Goal: Task Accomplishment & Management: Manage account settings

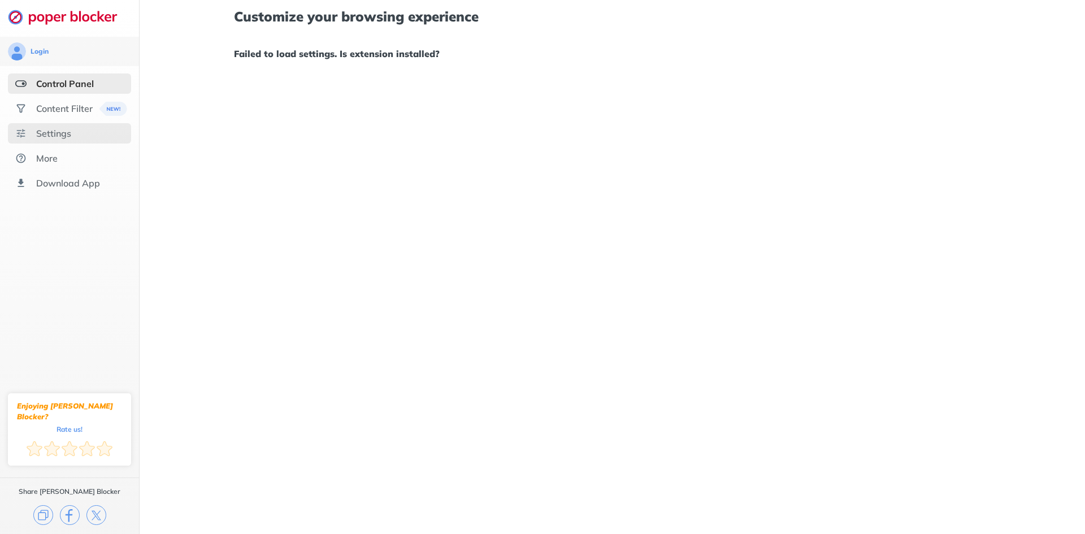
click at [63, 137] on div "Settings" at bounding box center [53, 133] width 35 height 11
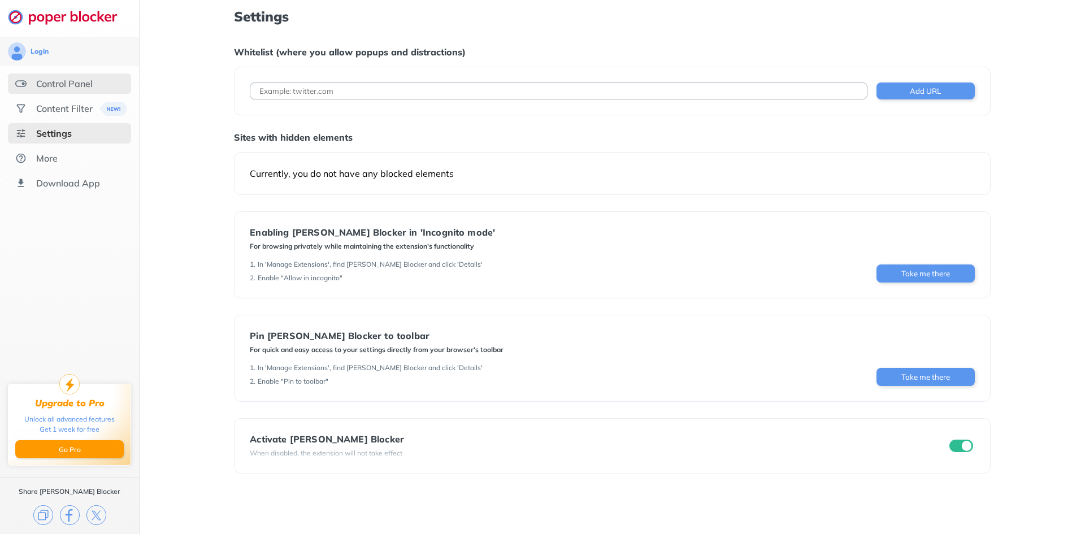
click at [59, 82] on div "Control Panel" at bounding box center [64, 83] width 57 height 11
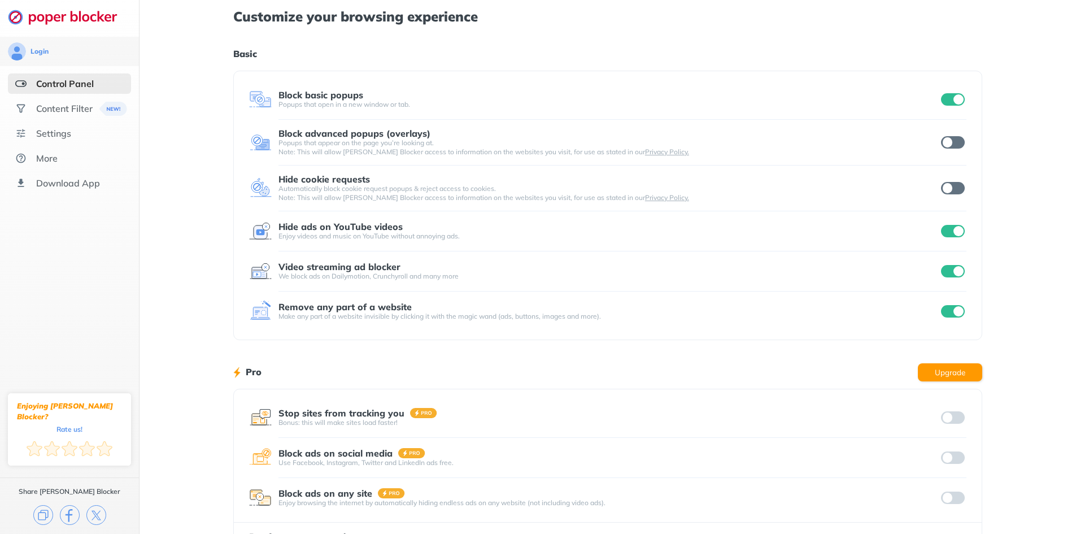
click at [950, 98] on input "checkbox" at bounding box center [953, 99] width 24 height 12
